Goal: Task Accomplishment & Management: Complete application form

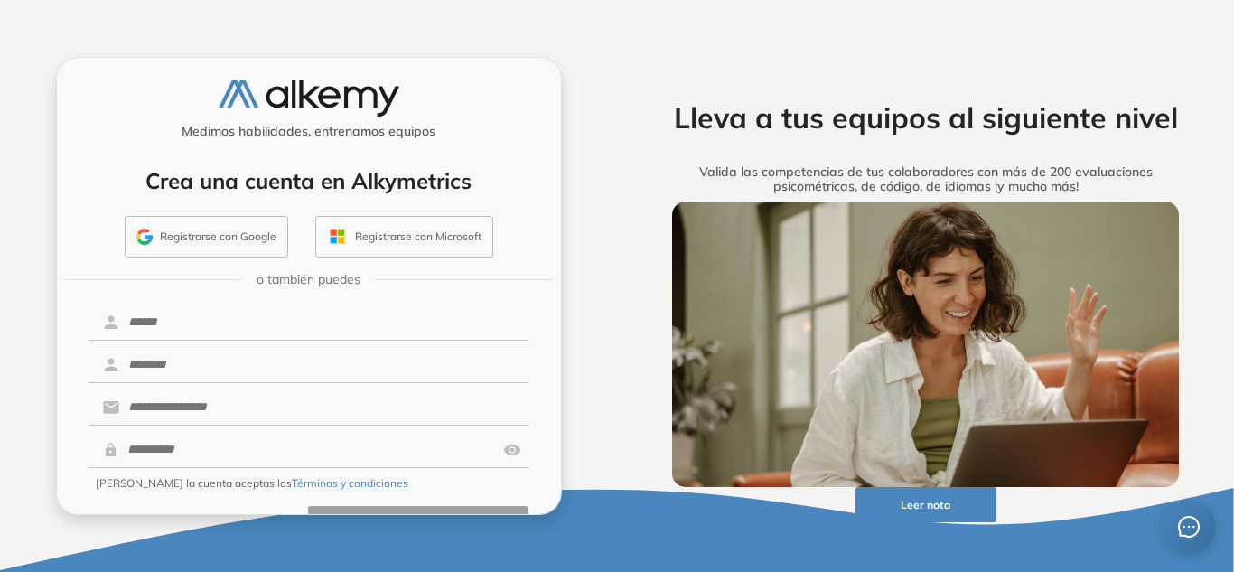
click at [218, 226] on button "Registrarse con Google" at bounding box center [207, 237] width 164 height 42
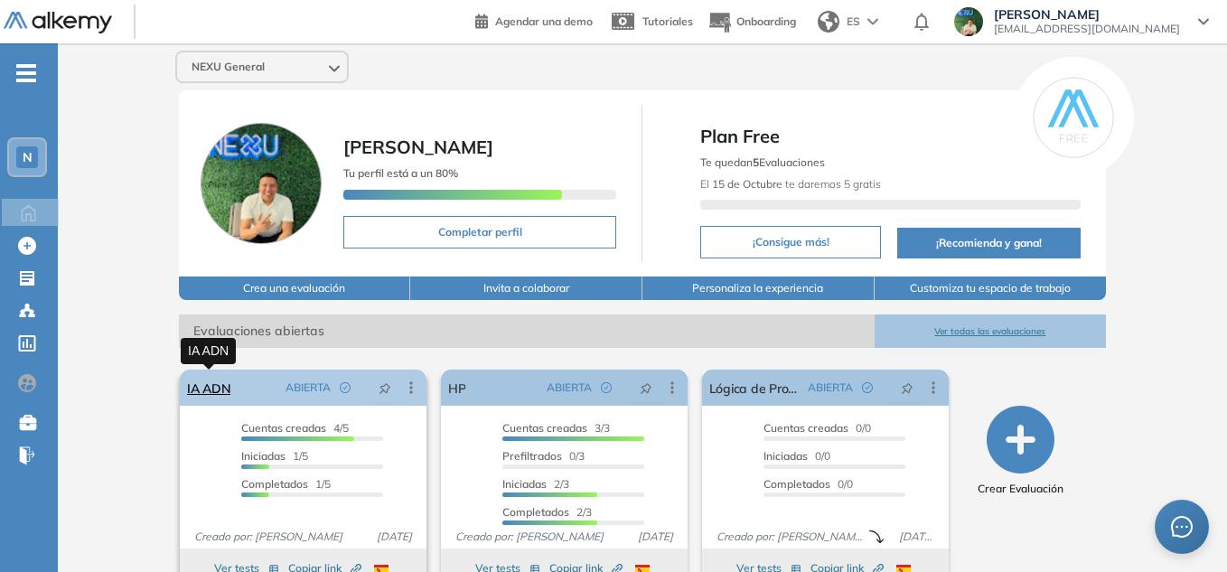
click at [203, 388] on link "IA ADN" at bounding box center [208, 388] width 43 height 36
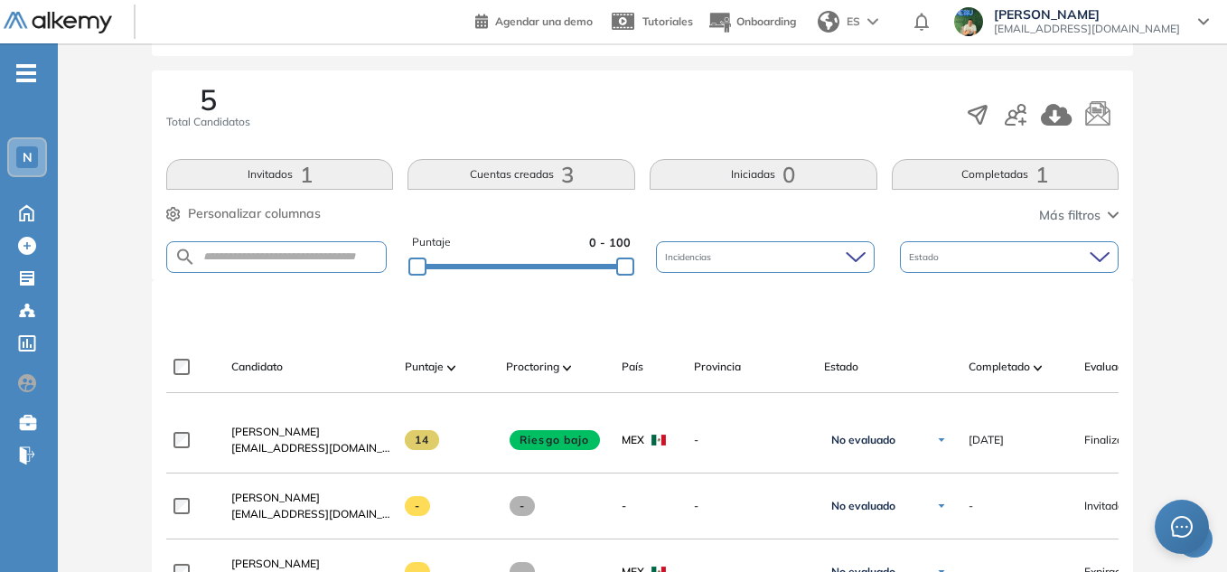
scroll to position [542, 0]
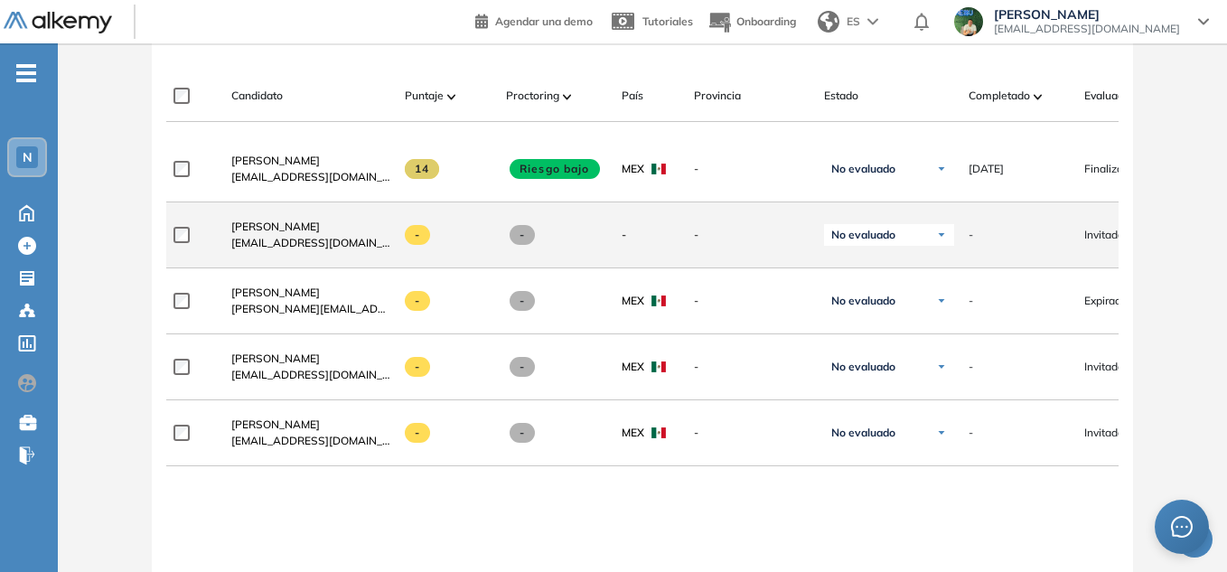
click at [925, 243] on div "No evaluado" at bounding box center [889, 235] width 130 height 22
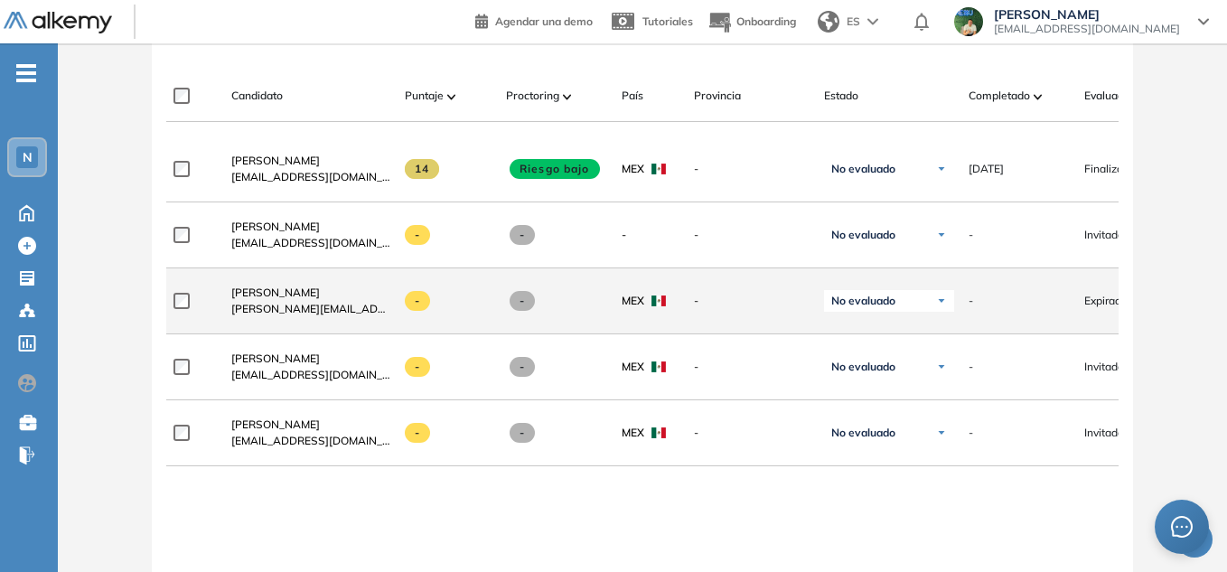
click at [1098, 301] on span "Expirado" at bounding box center [1105, 301] width 43 height 16
click at [1102, 309] on span "Expirado" at bounding box center [1105, 301] width 43 height 16
click at [940, 306] on img at bounding box center [941, 301] width 11 height 11
click at [273, 299] on span "Remigio Arenas" at bounding box center [275, 293] width 89 height 14
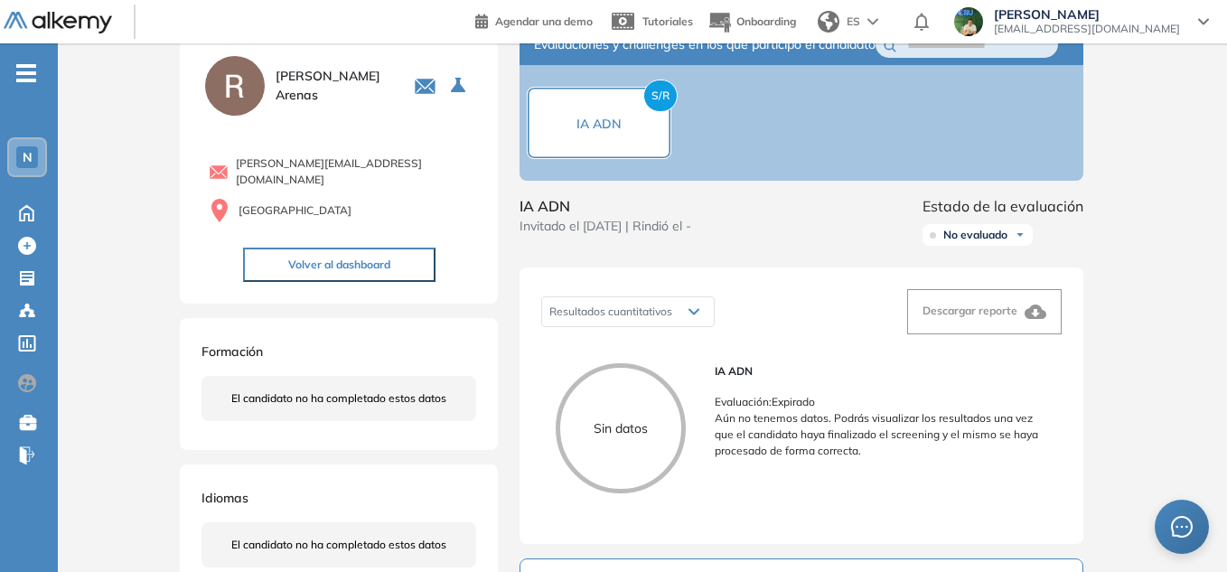
scroll to position [54, 0]
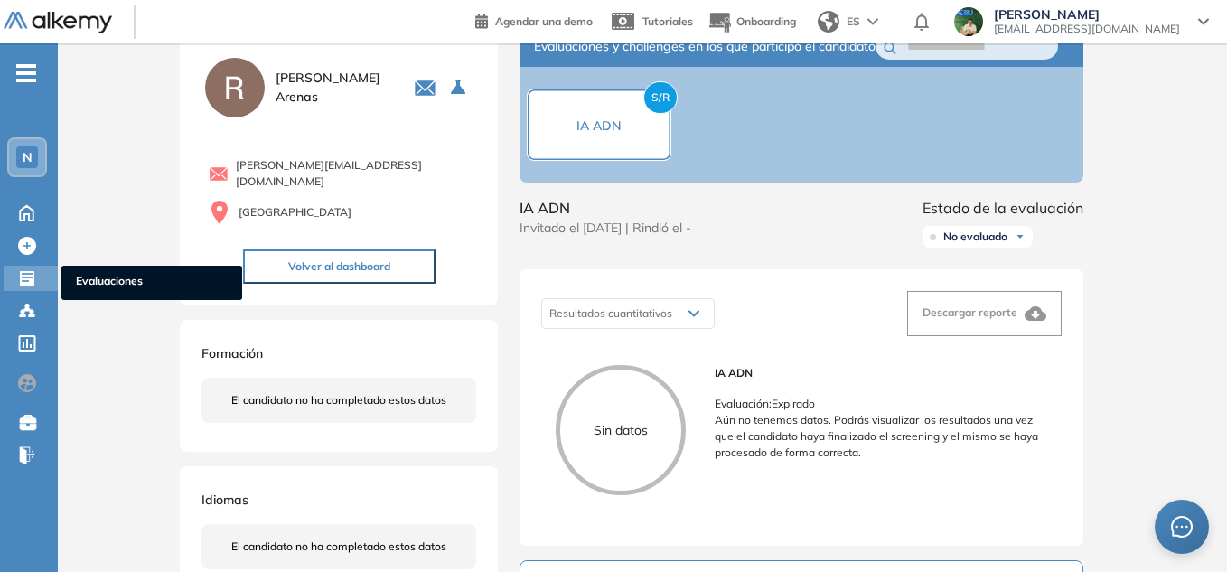
click at [28, 277] on icon at bounding box center [27, 278] width 18 height 18
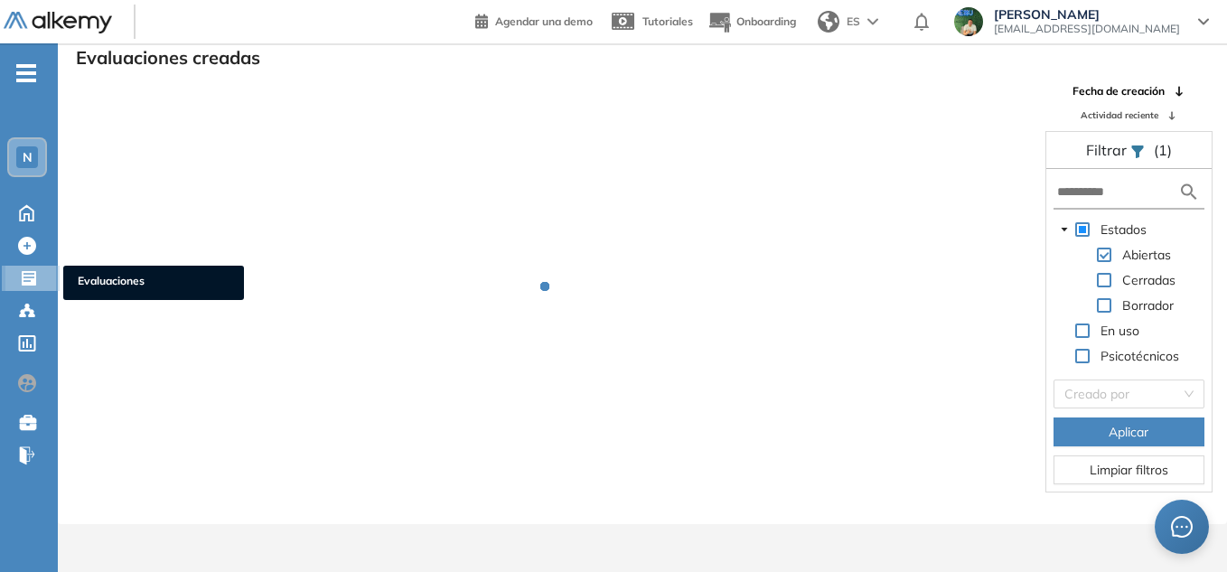
scroll to position [43, 0]
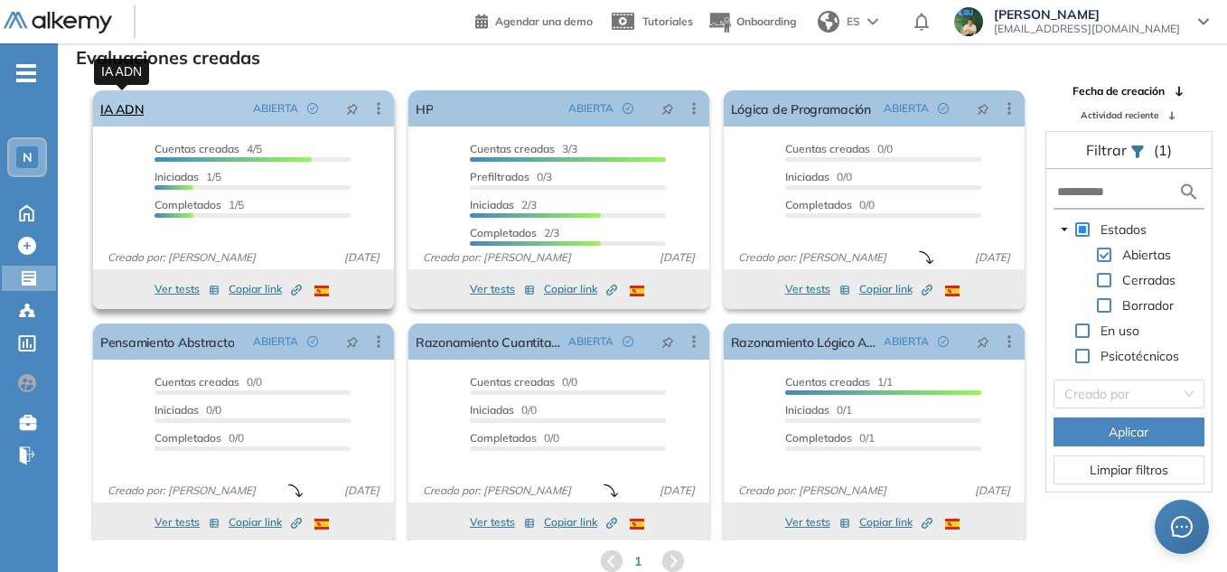
click at [141, 111] on link "IA ADN" at bounding box center [121, 108] width 43 height 36
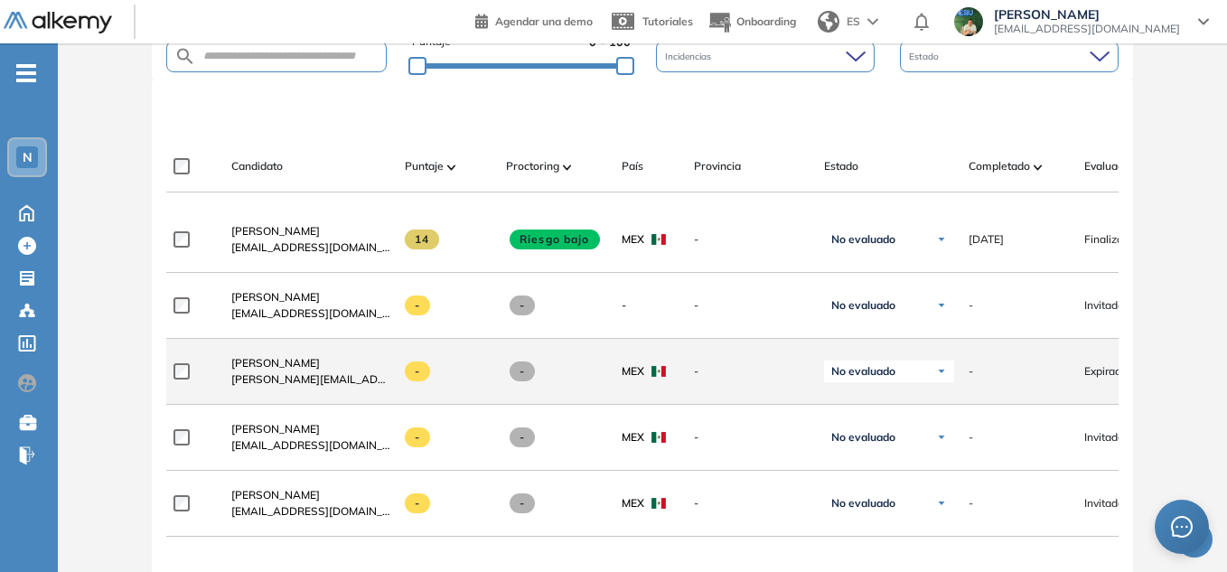
scroll to position [633, 0]
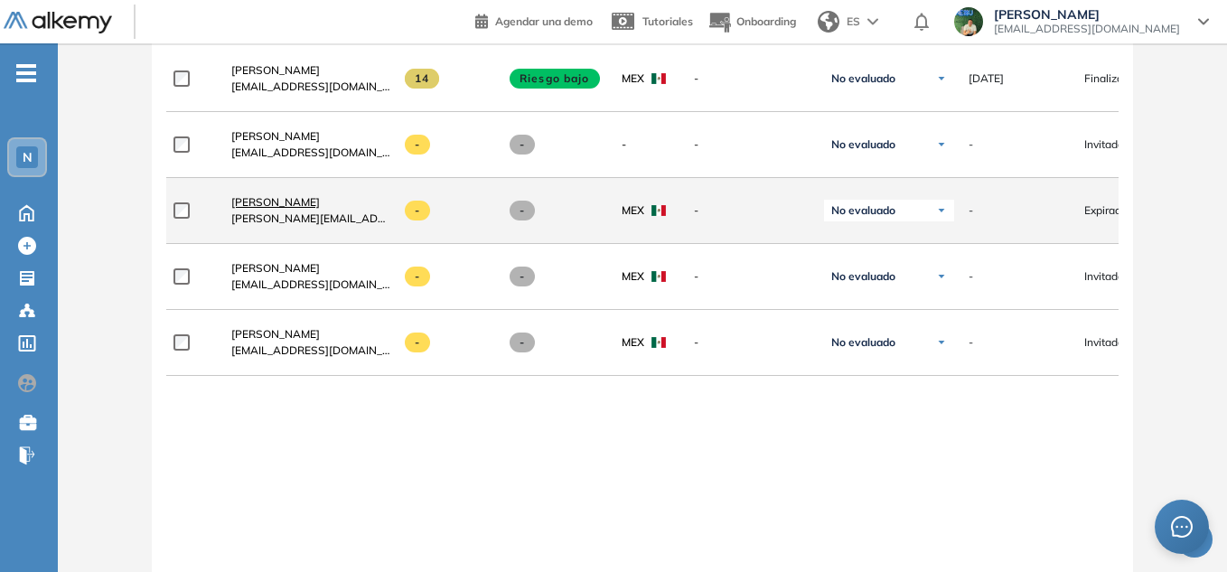
click at [274, 209] on span "Remigio Arenas" at bounding box center [275, 202] width 89 height 14
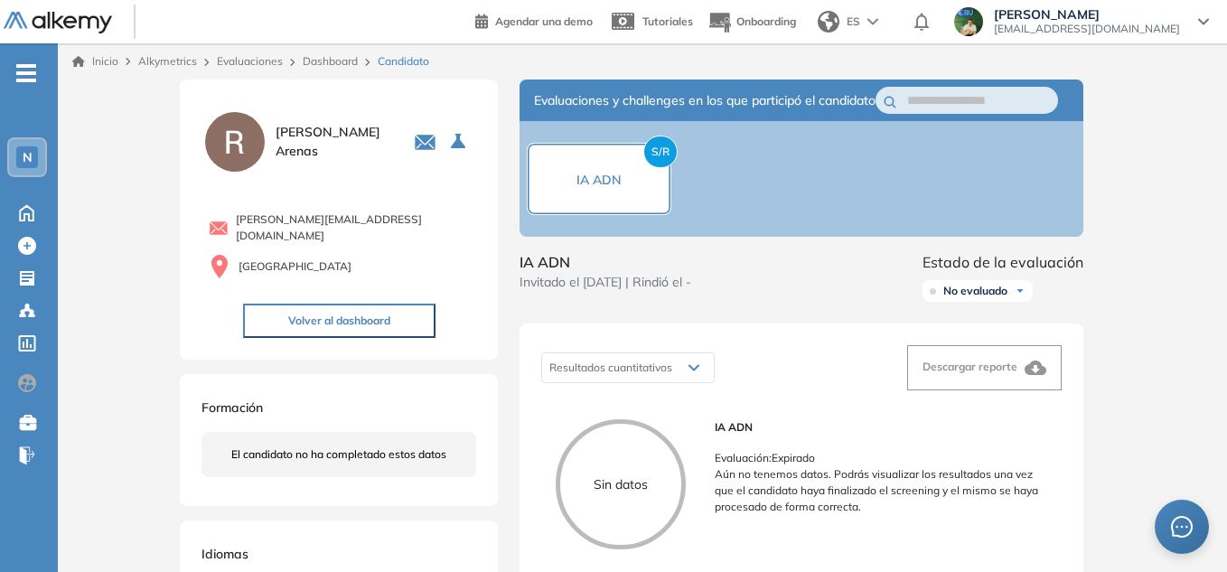
click at [663, 161] on span "S/R" at bounding box center [660, 152] width 34 height 33
click at [1012, 302] on div "No evaluado" at bounding box center [978, 291] width 110 height 22
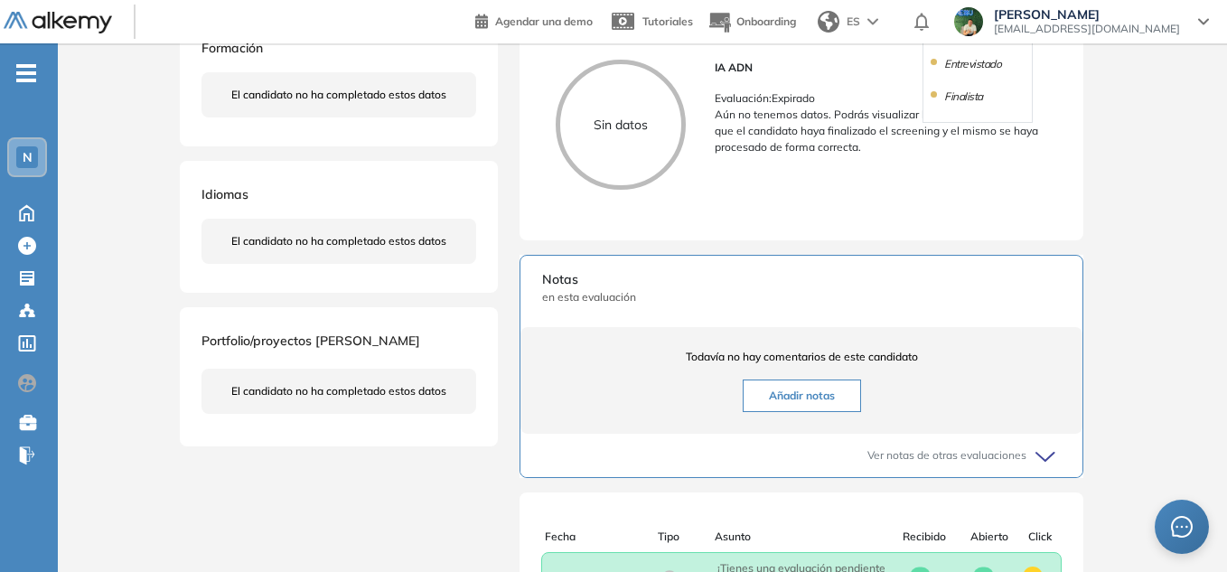
scroll to position [361, 0]
click at [1171, 206] on div "Inicio Alkymetrics Evaluaciones Dashboard Candidato Duración : 00:00:00 Cantida…" at bounding box center [642, 326] width 1169 height 1288
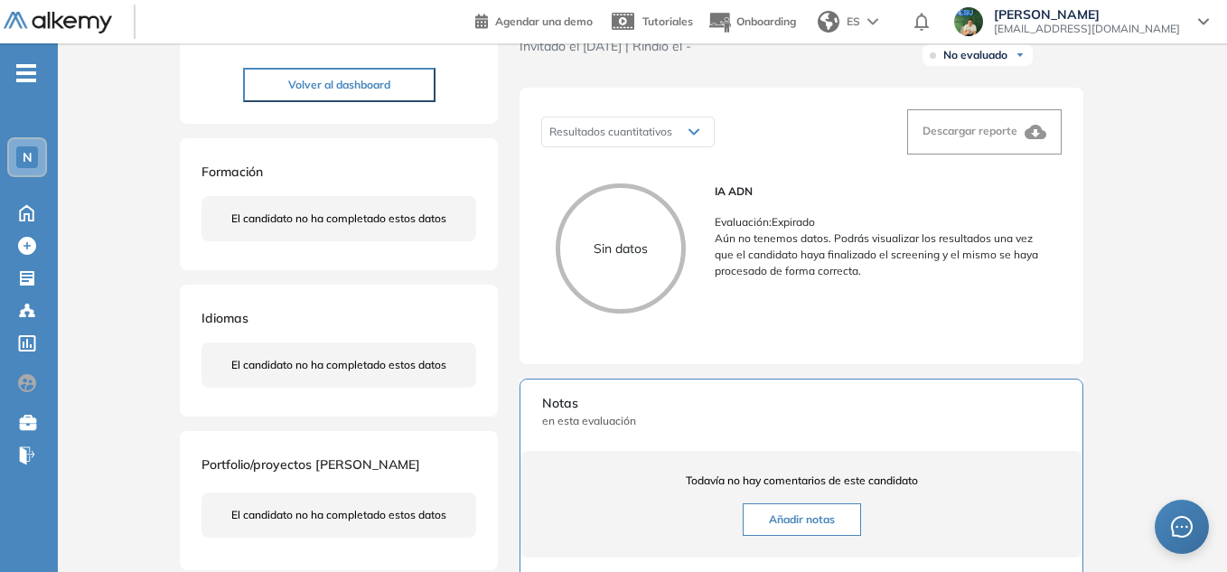
scroll to position [235, 0]
click at [29, 157] on span "N" at bounding box center [28, 157] width 10 height 14
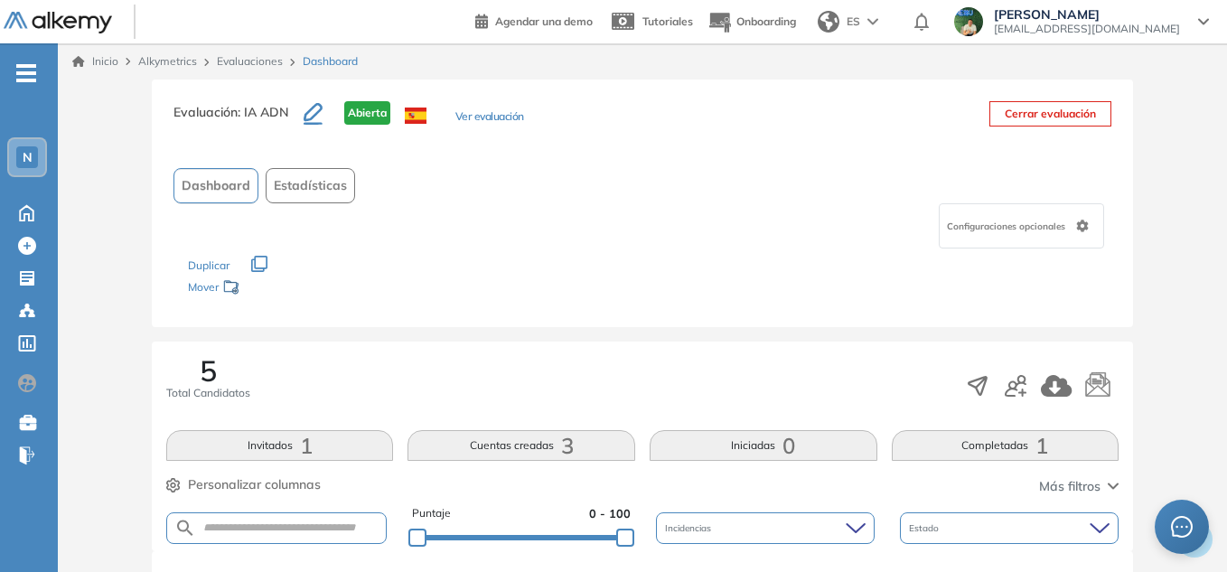
click at [435, 257] on div "Duplicar" at bounding box center [642, 257] width 909 height 16
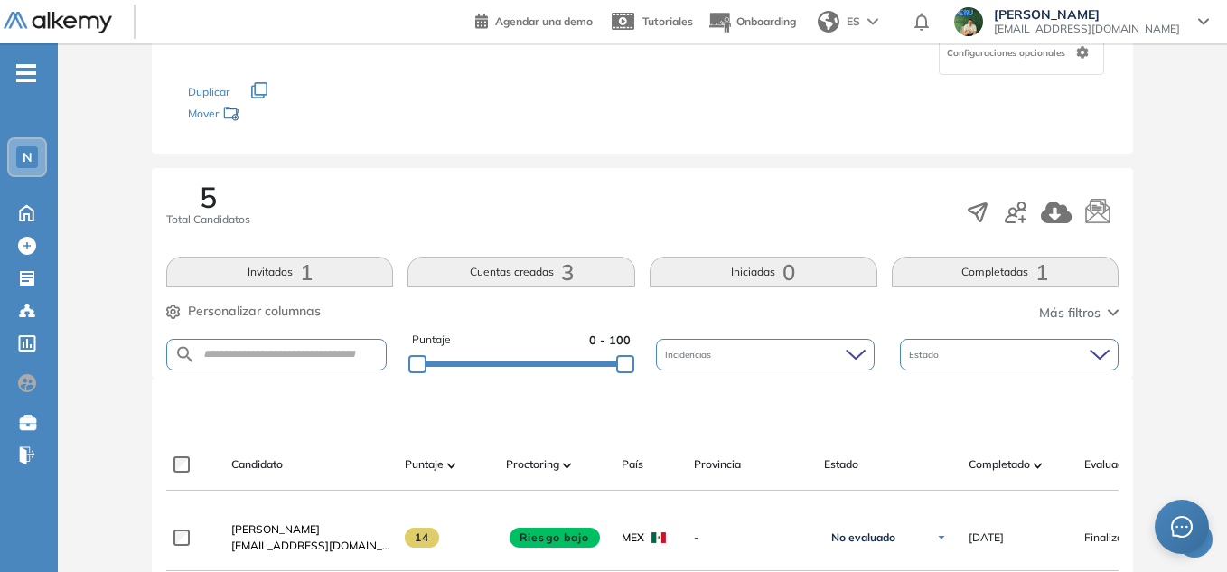
scroll to position [173, 0]
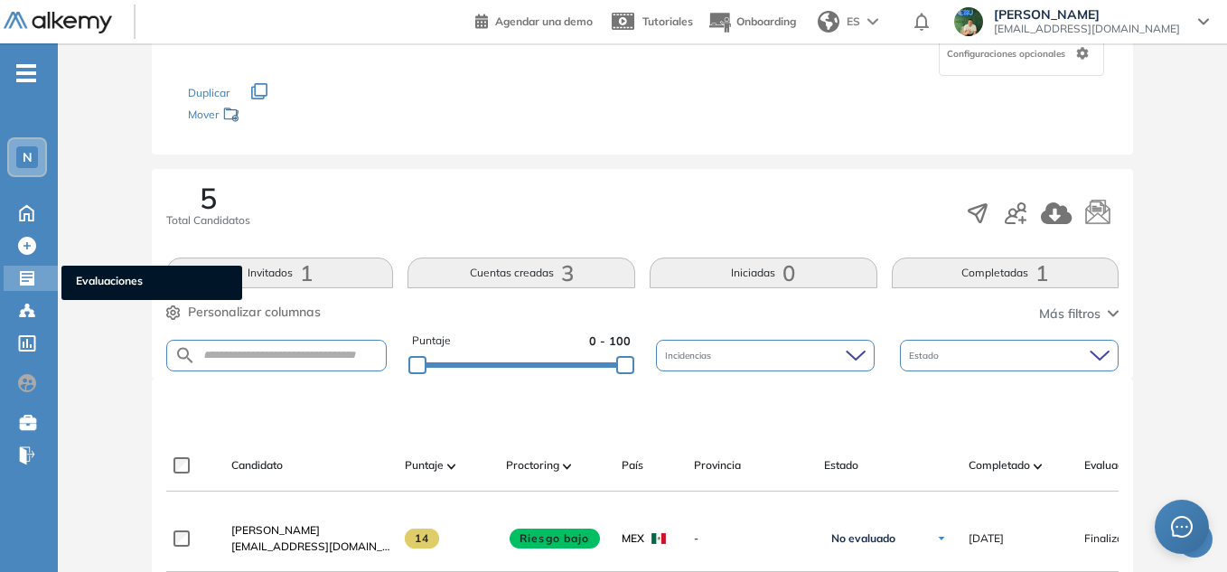
click at [25, 285] on icon at bounding box center [27, 278] width 14 height 14
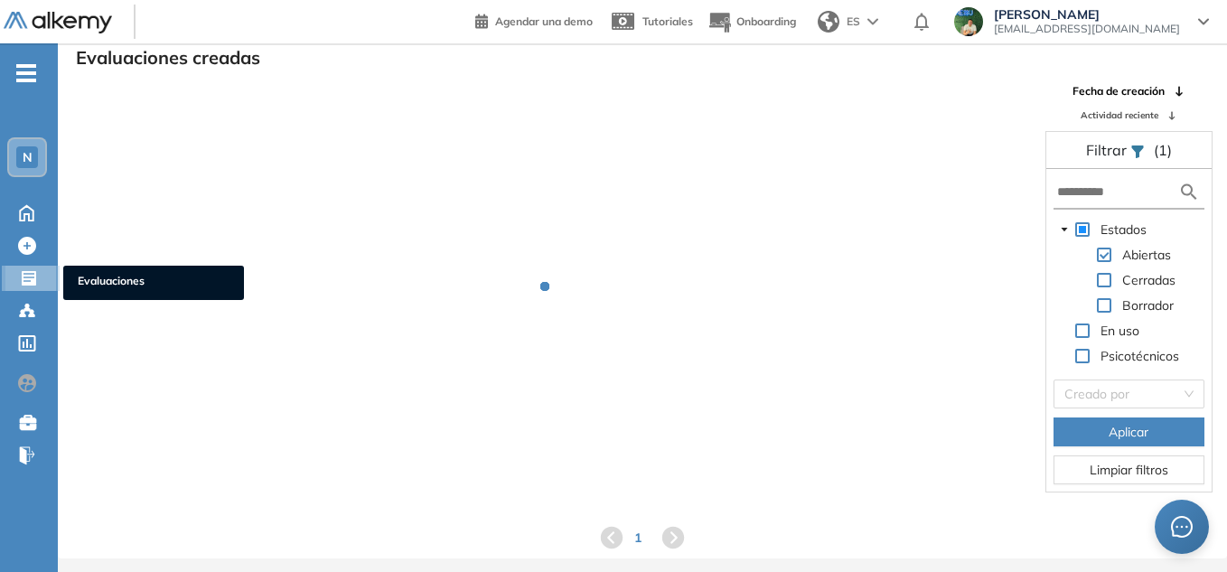
scroll to position [43, 0]
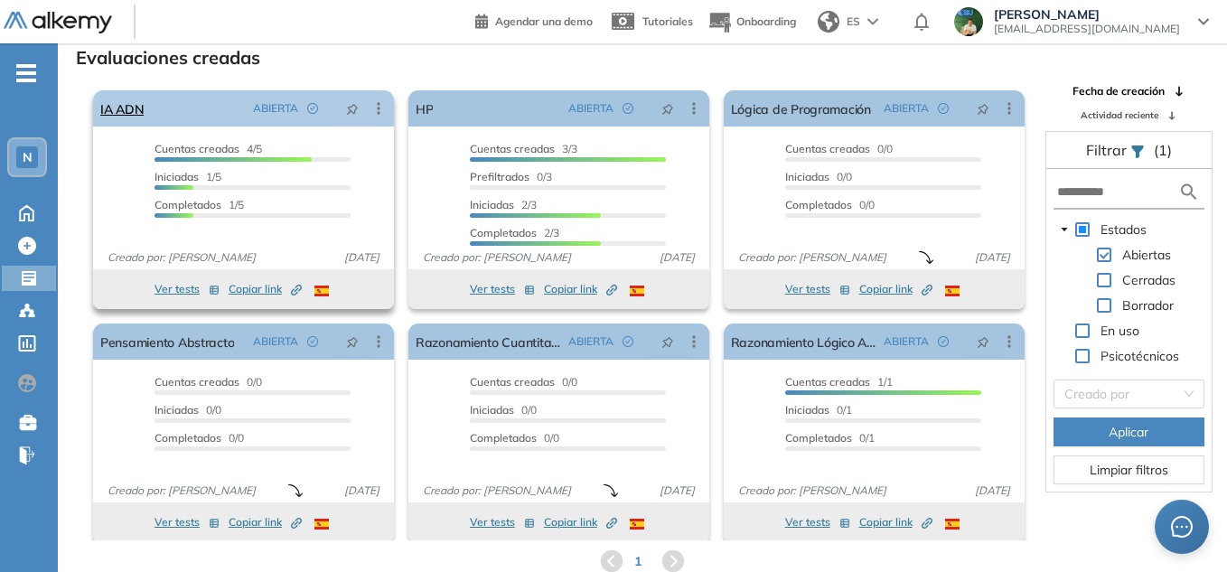
click at [190, 112] on div "IA ADN ABIERTA Editar Los siguientes tests ya no están disponibles o tienen una…" at bounding box center [243, 108] width 301 height 36
click at [118, 111] on link "IA ADN" at bounding box center [121, 108] width 43 height 36
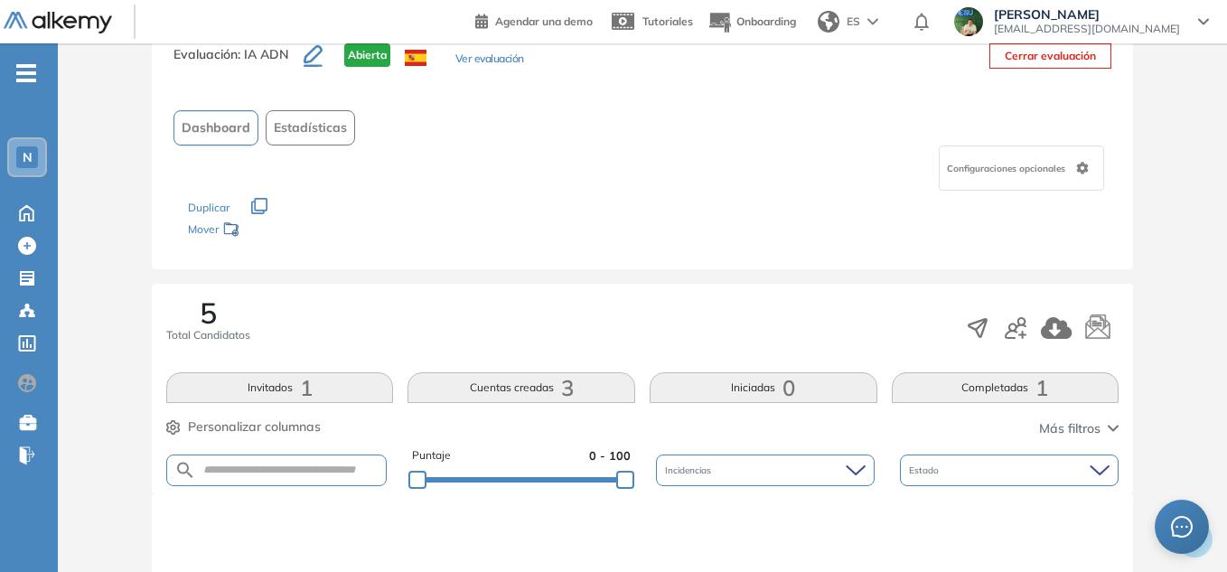
scroll to position [90, 0]
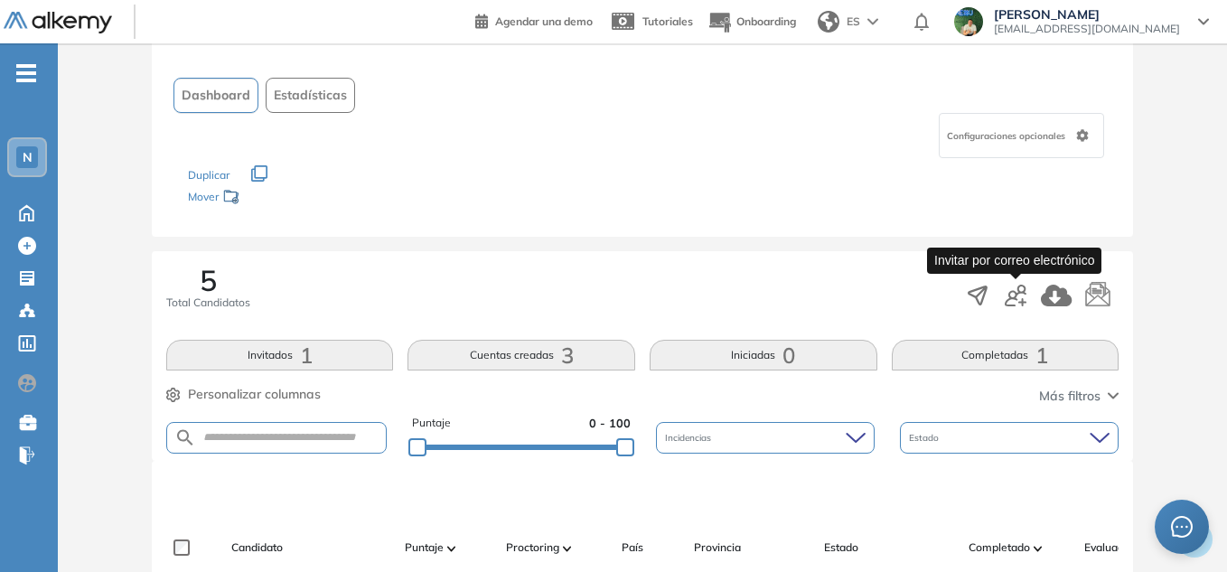
click at [1019, 291] on icon "button" at bounding box center [1016, 296] width 22 height 22
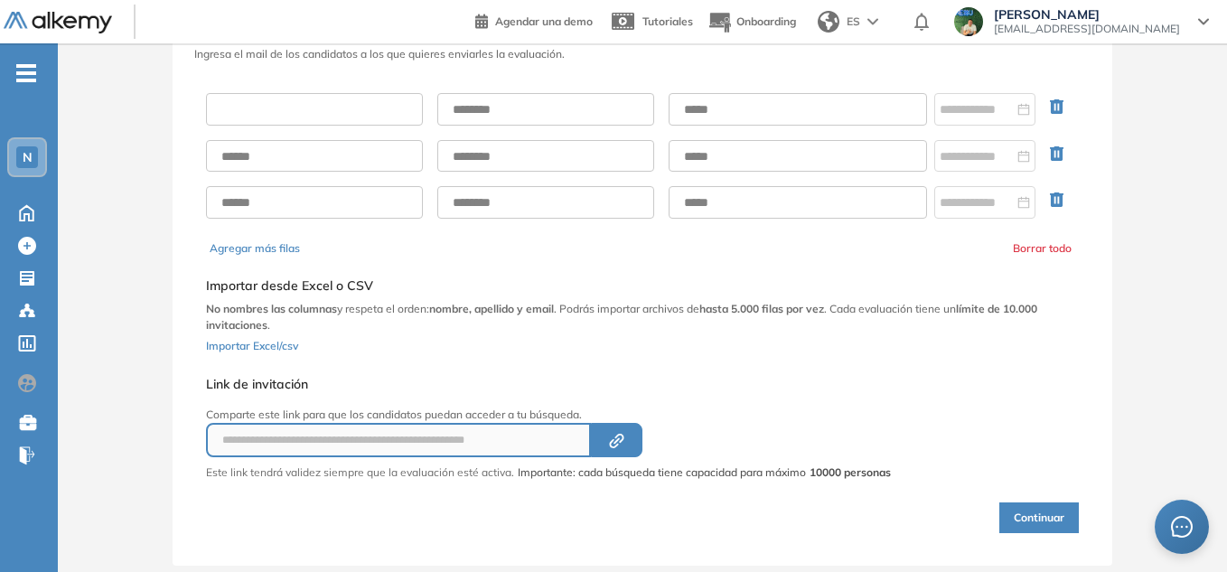
click at [322, 118] on input "text" at bounding box center [314, 109] width 217 height 33
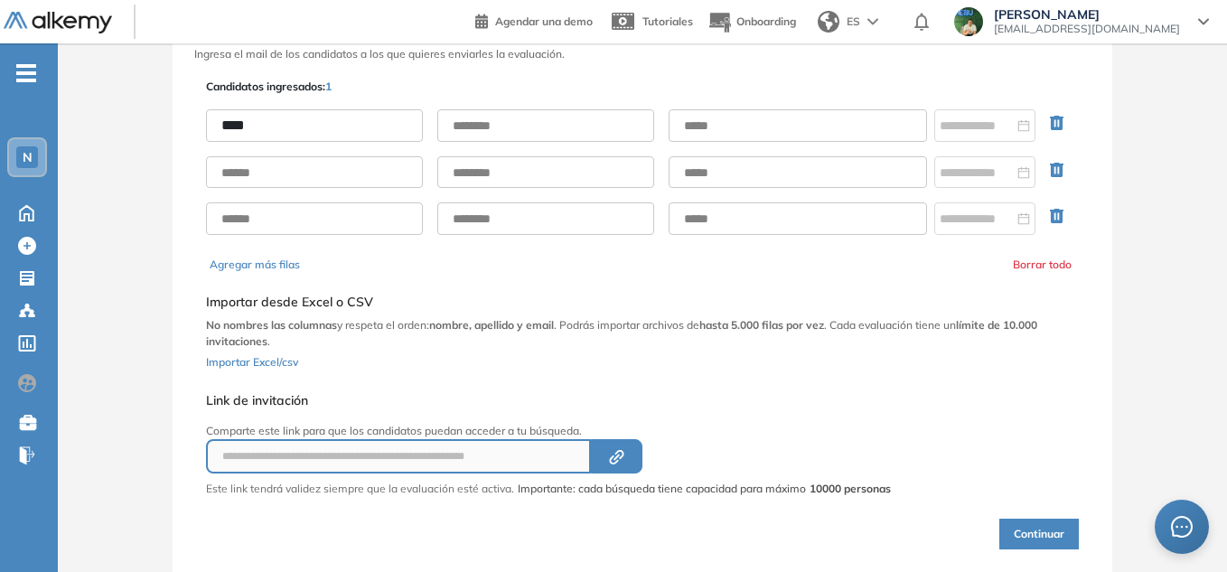
type input "****"
click at [472, 127] on input "text" at bounding box center [545, 125] width 217 height 33
type input "******"
click at [756, 130] on input "text" at bounding box center [798, 125] width 258 height 33
type input "**********"
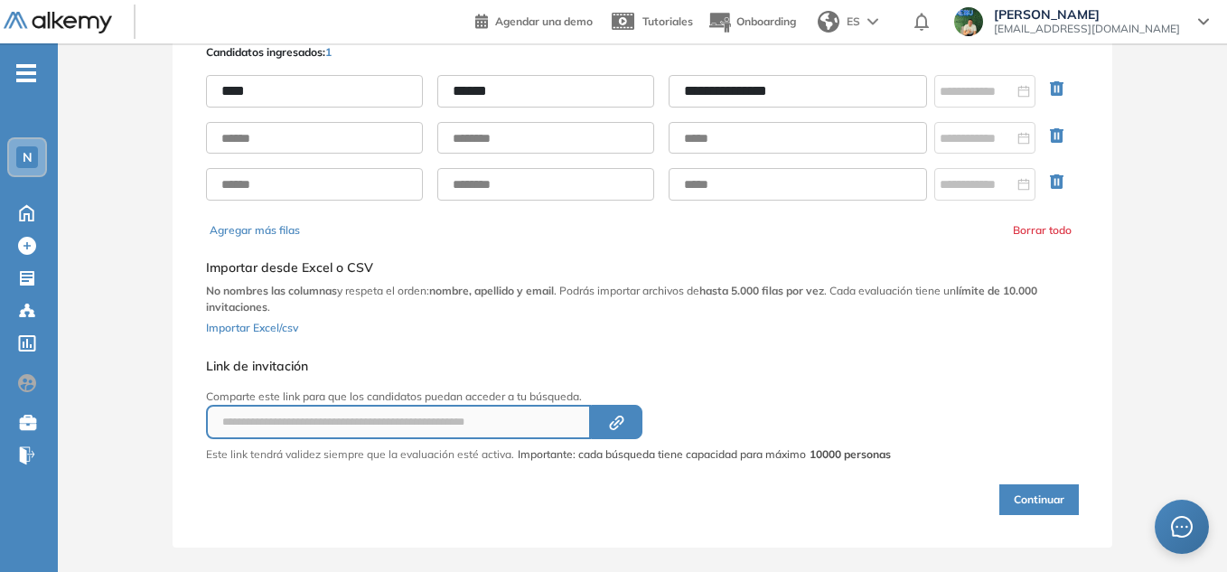
scroll to position [144, 0]
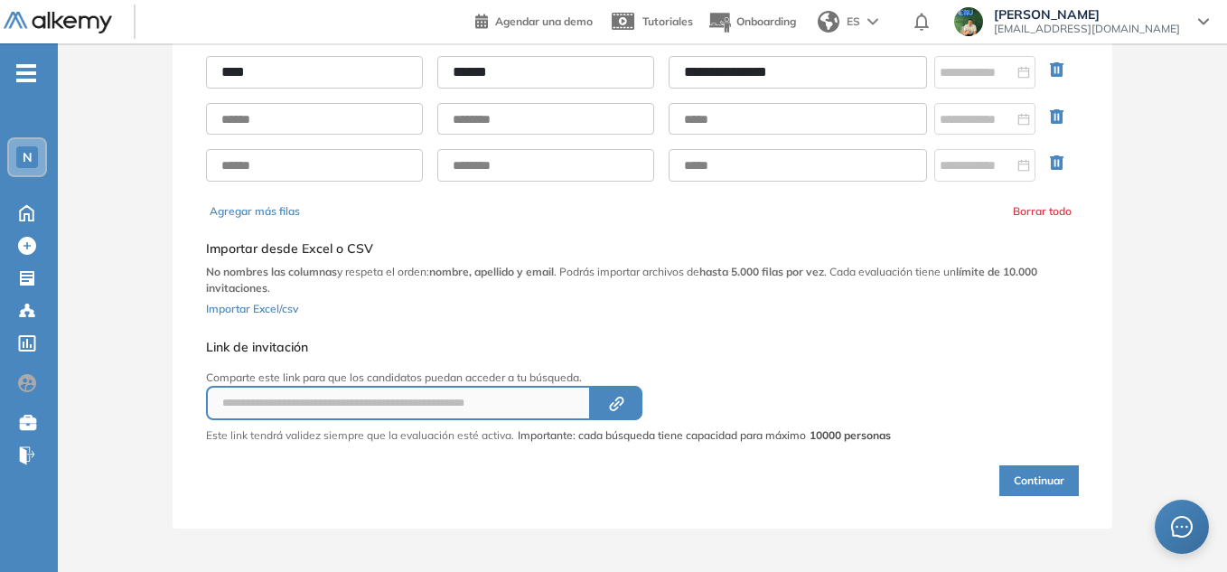
click at [1033, 478] on button "Continuar" at bounding box center [1040, 480] width 80 height 31
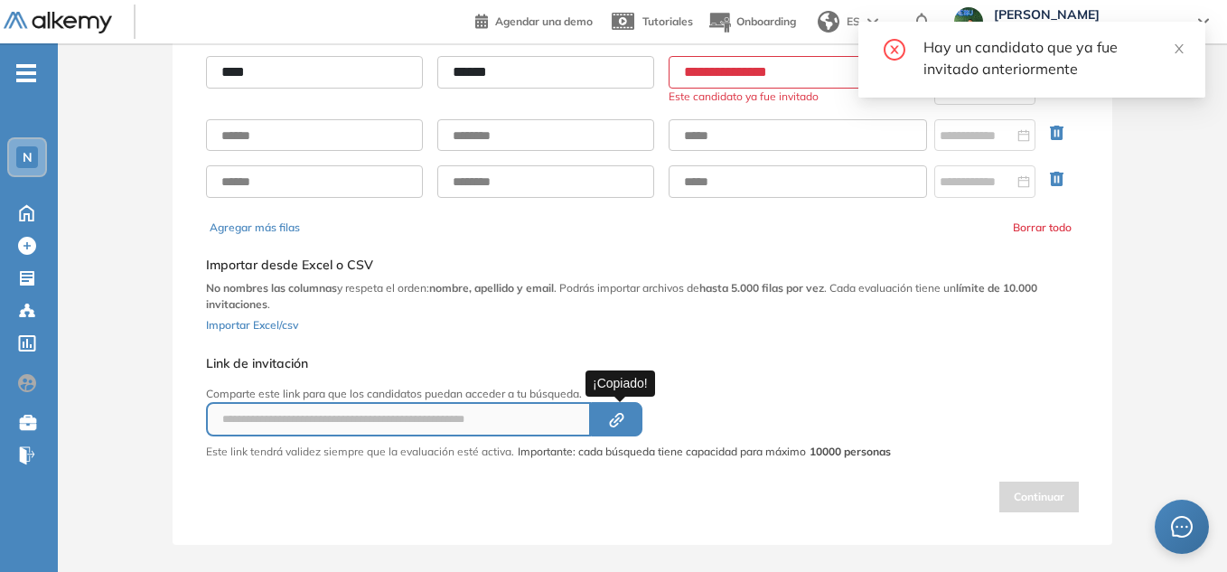
click at [624, 413] on icon "Created by potrace 1.16, written by Peter Selinger 2001-2019" at bounding box center [616, 420] width 21 height 14
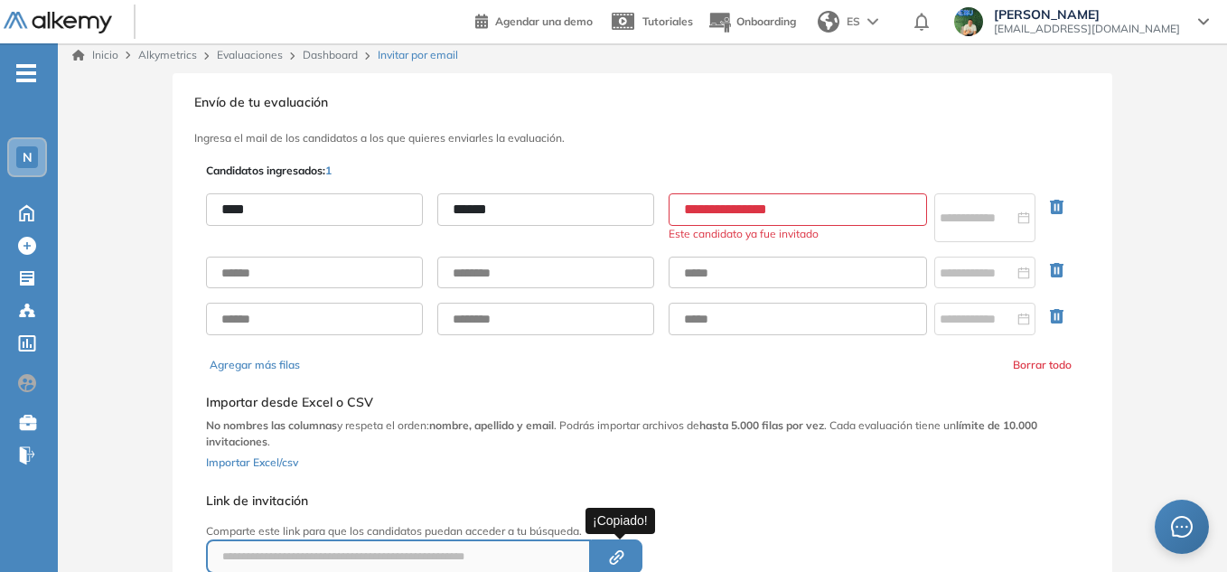
scroll to position [0, 0]
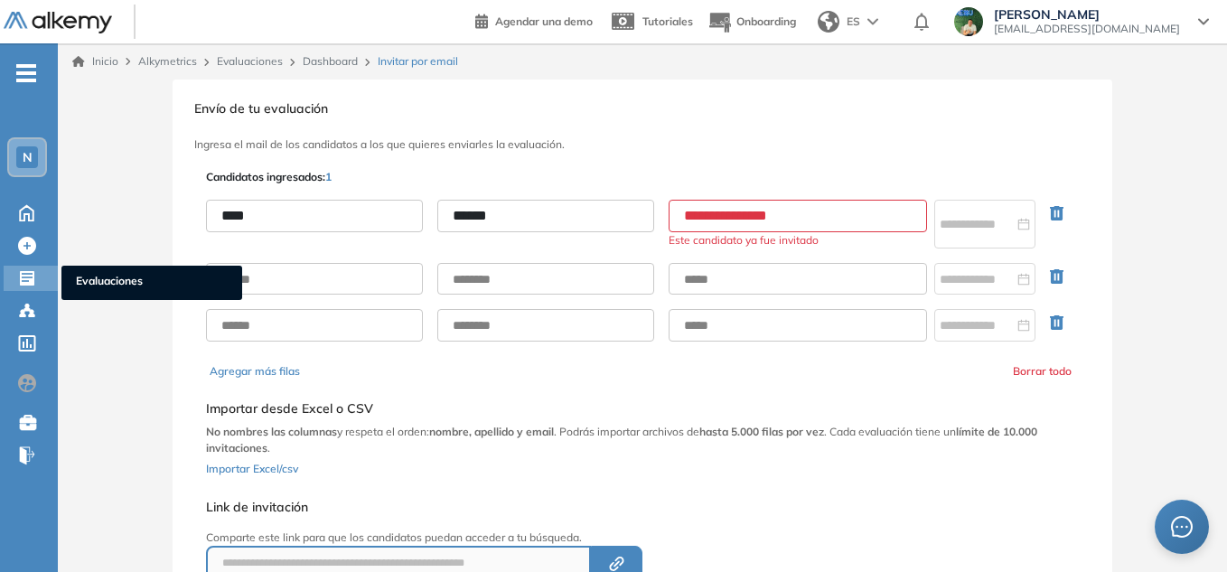
click at [33, 277] on icon at bounding box center [27, 278] width 14 height 14
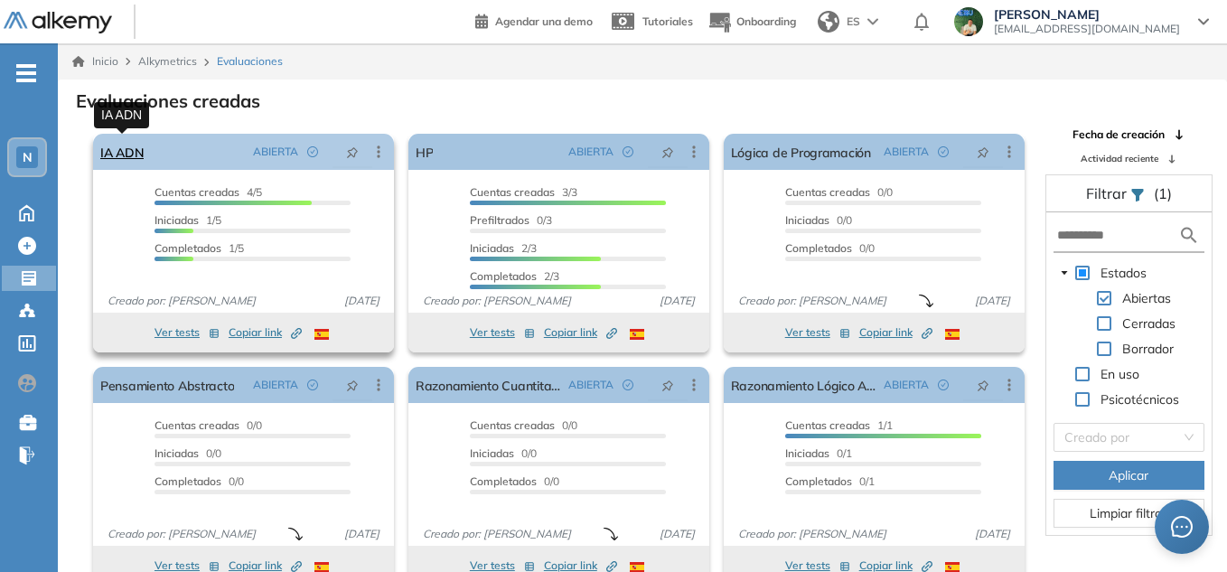
click at [137, 150] on link "IA ADN" at bounding box center [121, 152] width 43 height 36
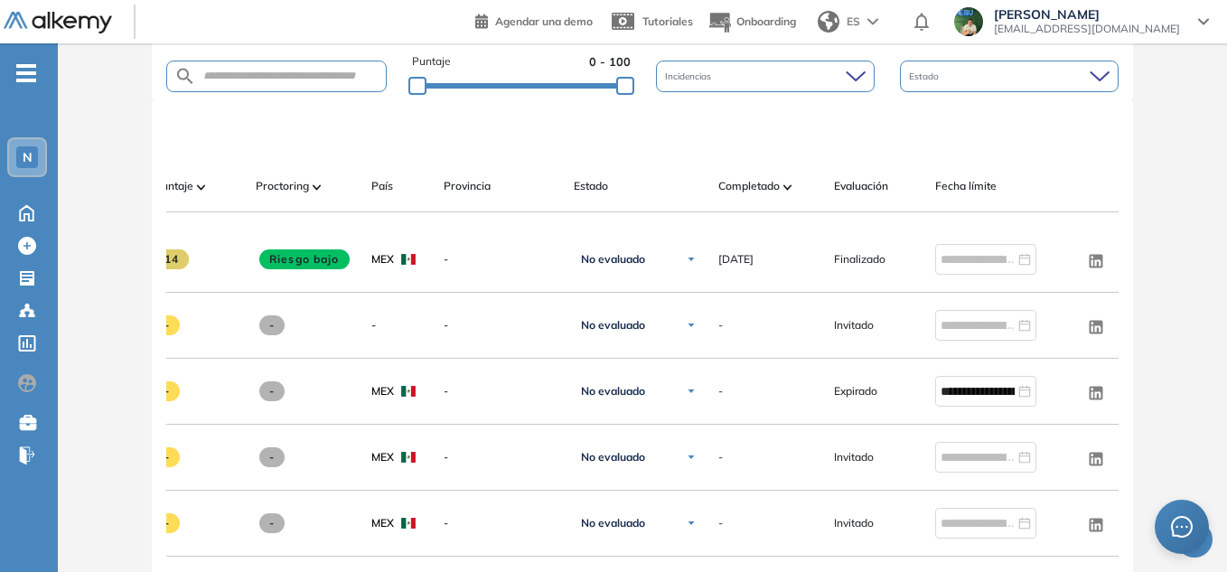
scroll to position [0, 262]
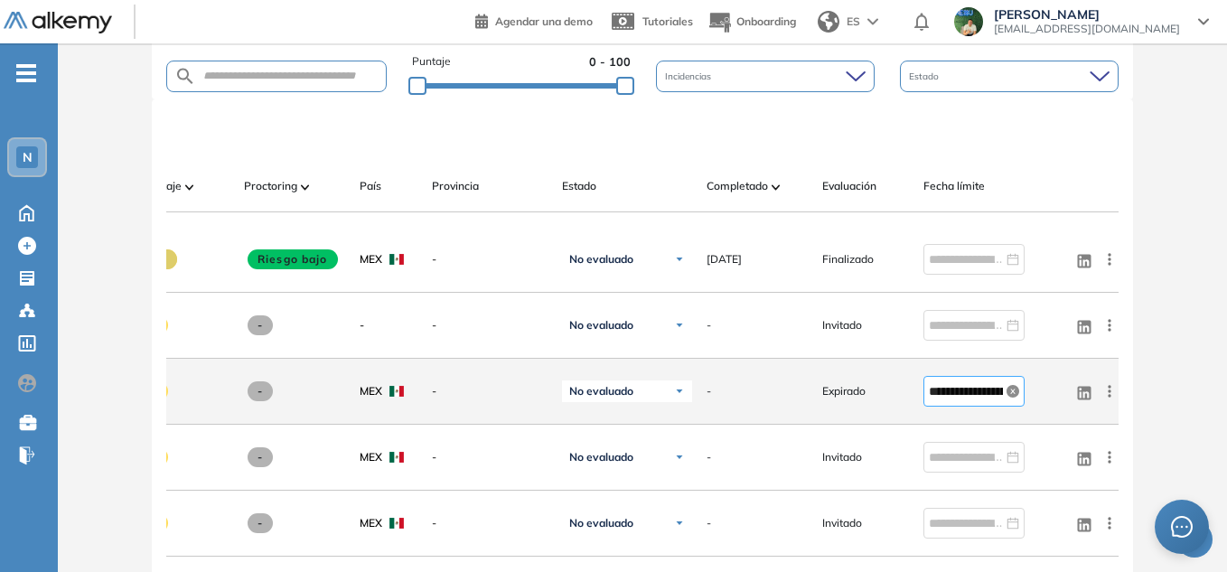
click at [1014, 398] on icon "close-circle" at bounding box center [1013, 391] width 13 height 13
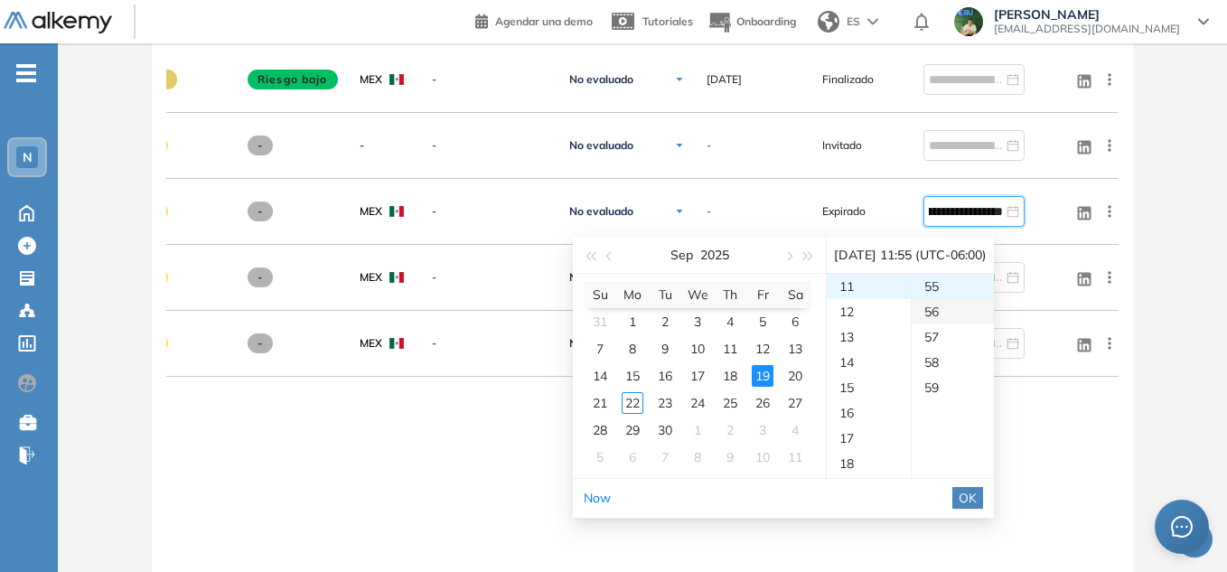
scroll to position [0, 0]
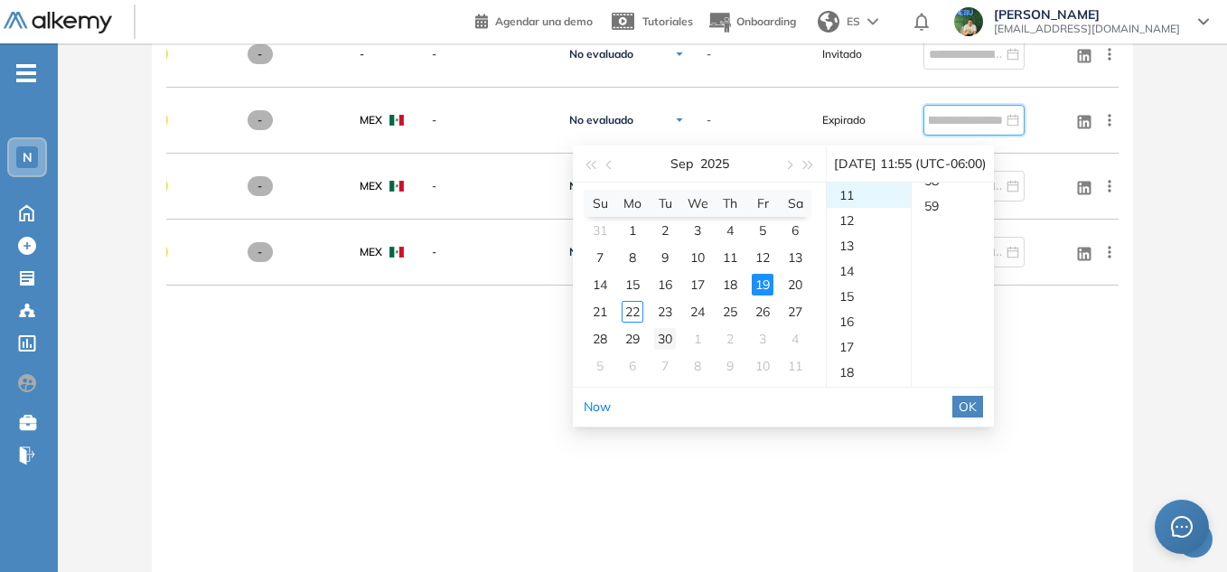
click at [668, 334] on div "30" at bounding box center [665, 339] width 22 height 22
click at [977, 412] on span "OK" at bounding box center [968, 407] width 18 height 20
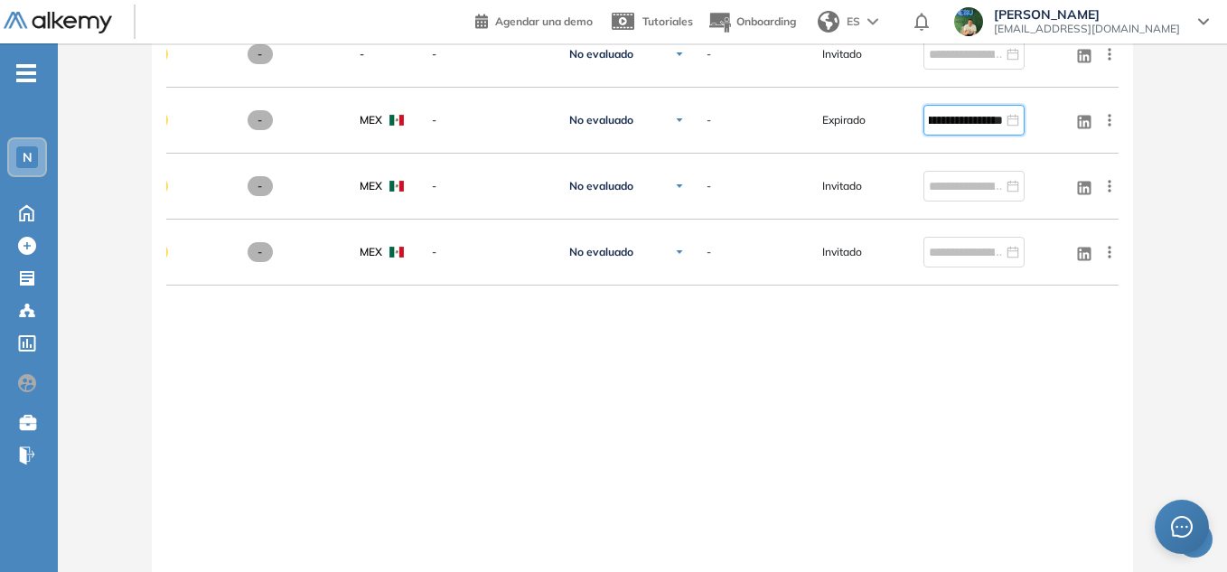
type input "**********"
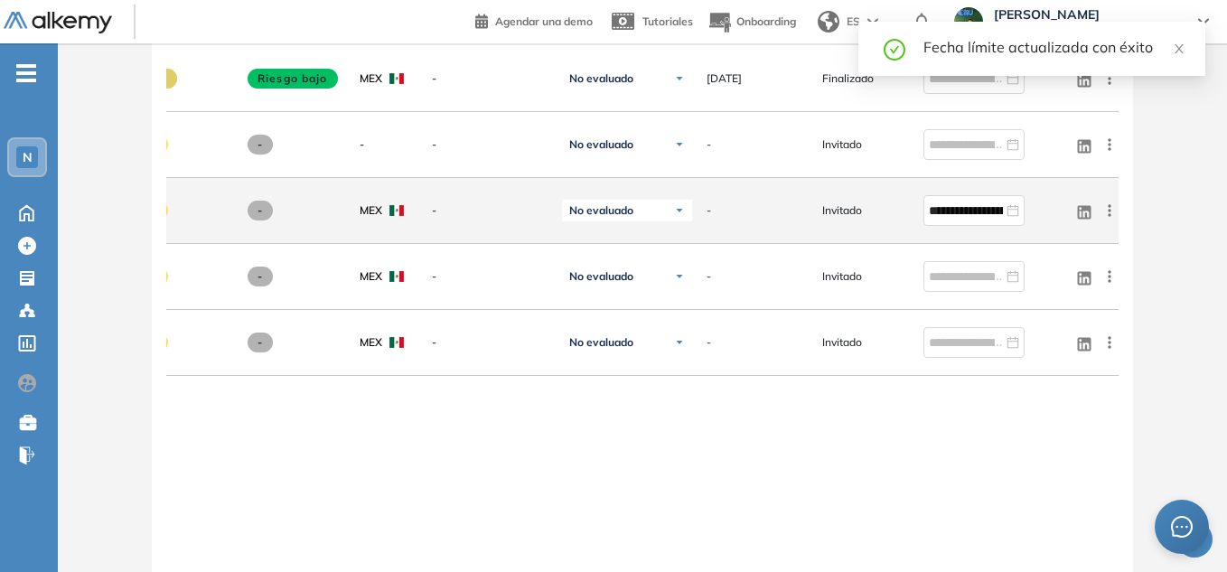
click at [1106, 220] on icon at bounding box center [1110, 211] width 18 height 18
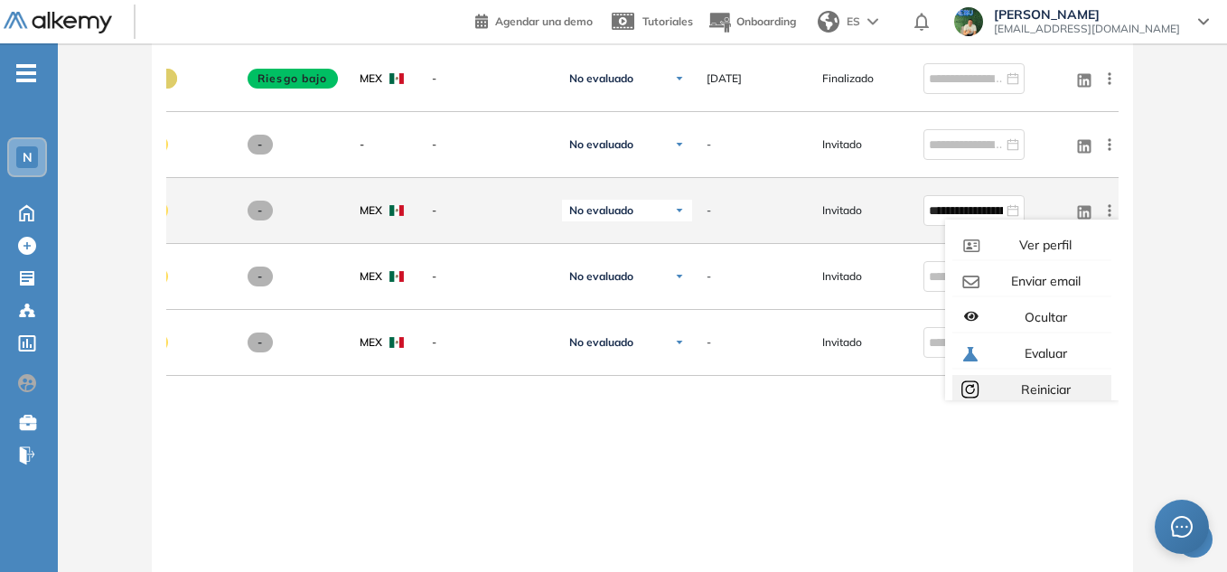
click at [1052, 397] on span "Reiniciar" at bounding box center [1044, 389] width 53 height 16
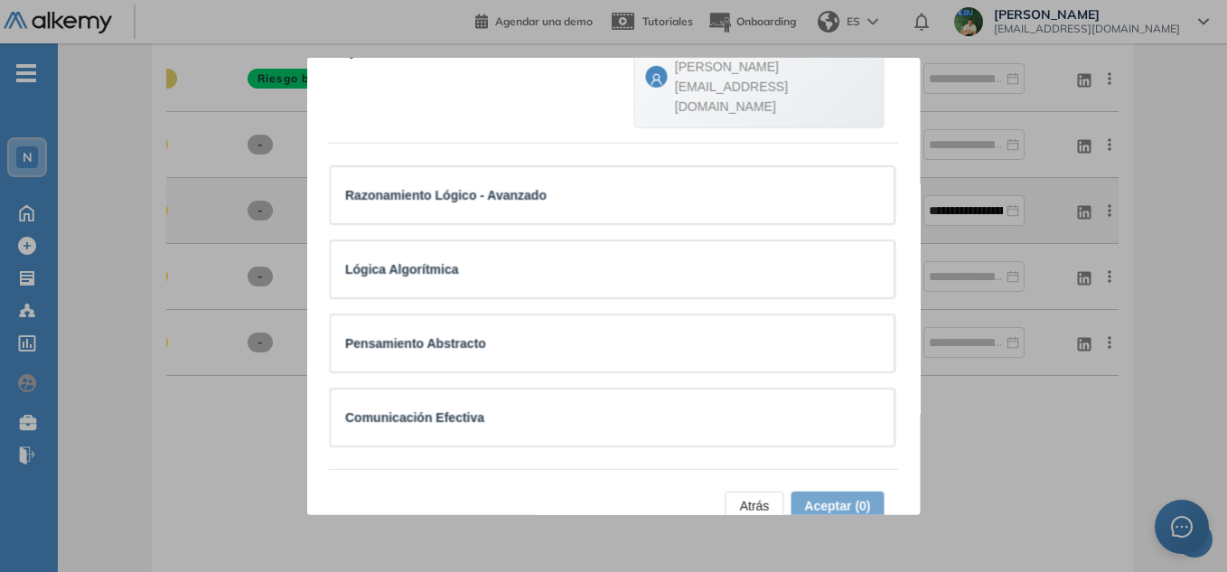
click at [991, 463] on div at bounding box center [613, 286] width 1227 height 572
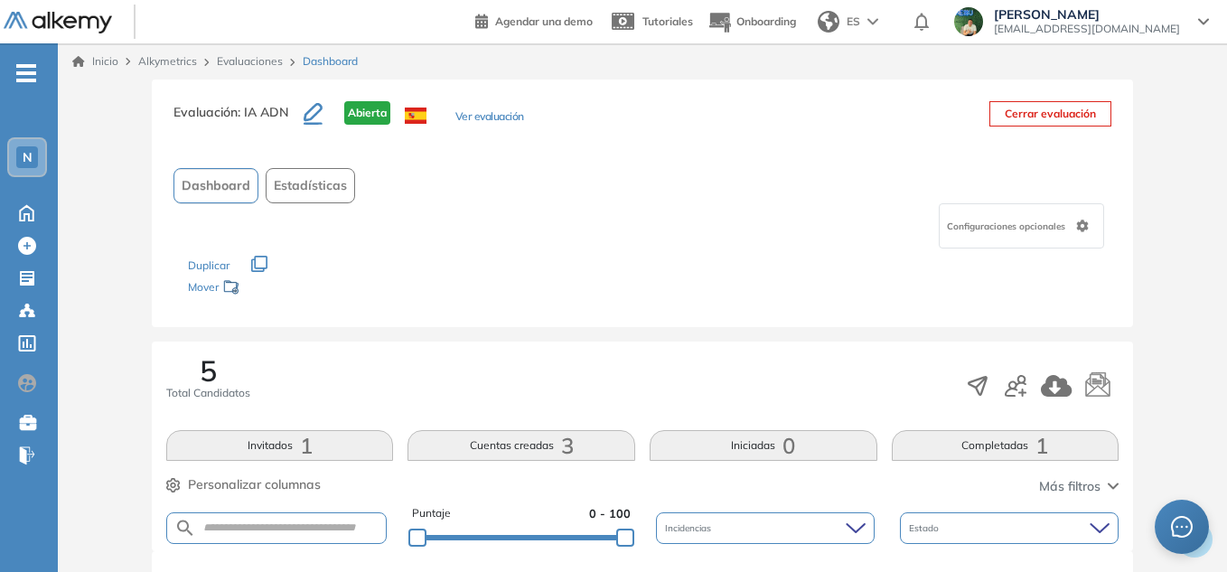
click at [282, 116] on span ": IA ADN" at bounding box center [264, 112] width 52 height 16
click at [472, 113] on button "Ver evaluación" at bounding box center [489, 117] width 69 height 19
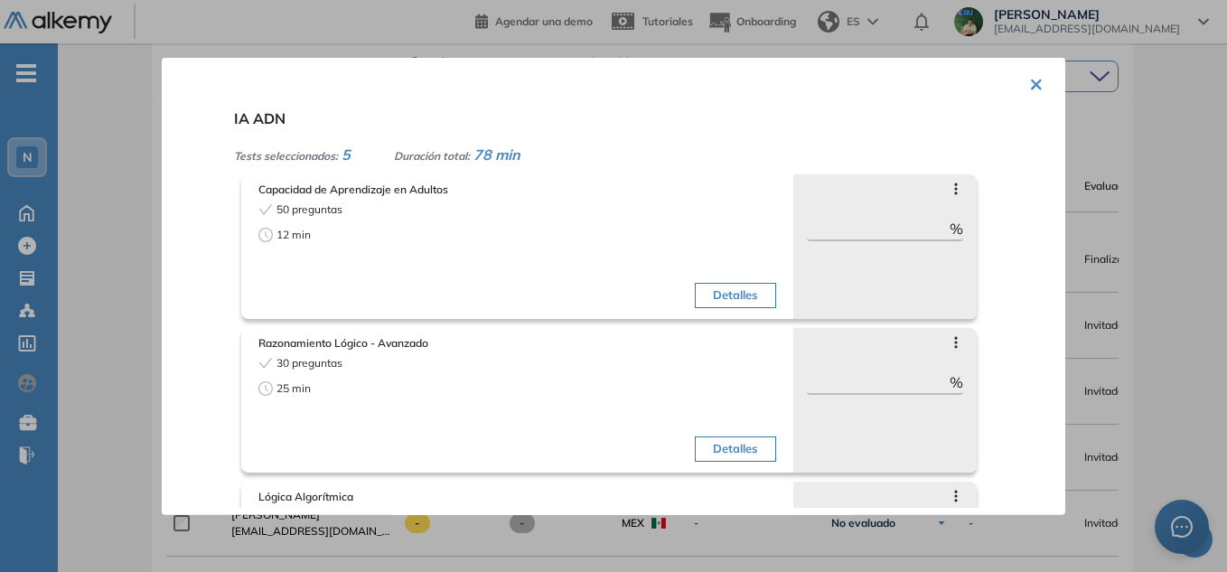
click at [1029, 77] on button "×" at bounding box center [1036, 81] width 14 height 35
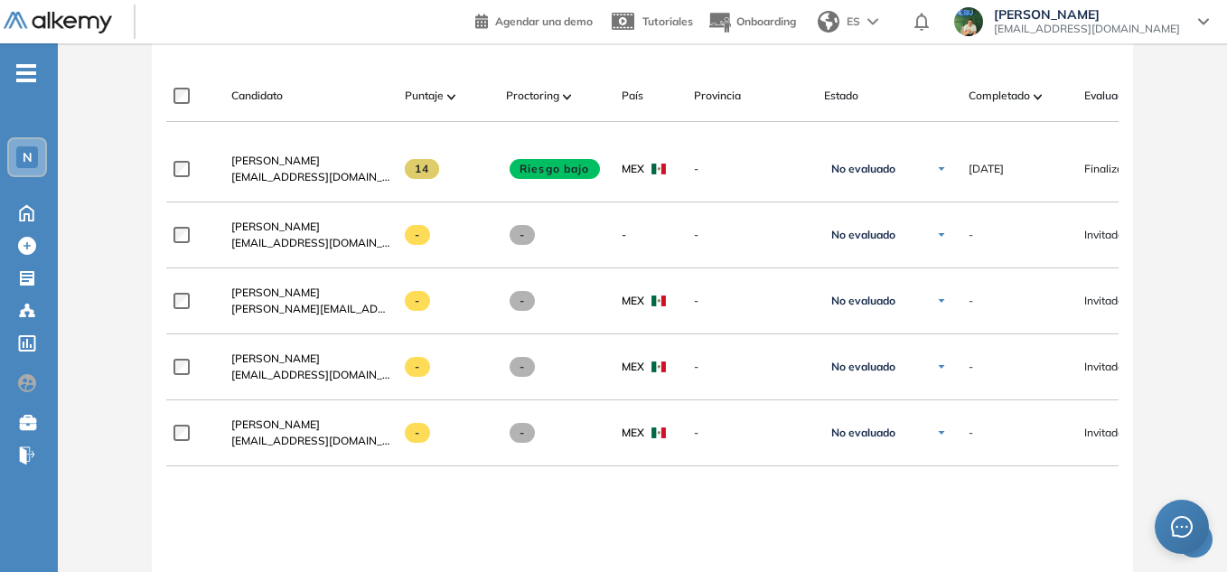
scroll to position [452, 0]
